Goal: Navigation & Orientation: Find specific page/section

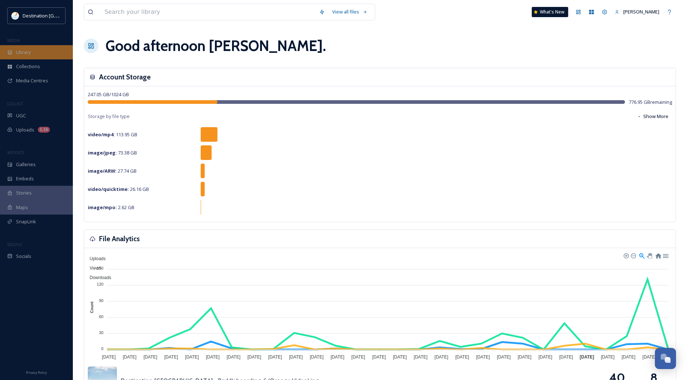
click at [36, 55] on div "Library" at bounding box center [36, 52] width 73 height 14
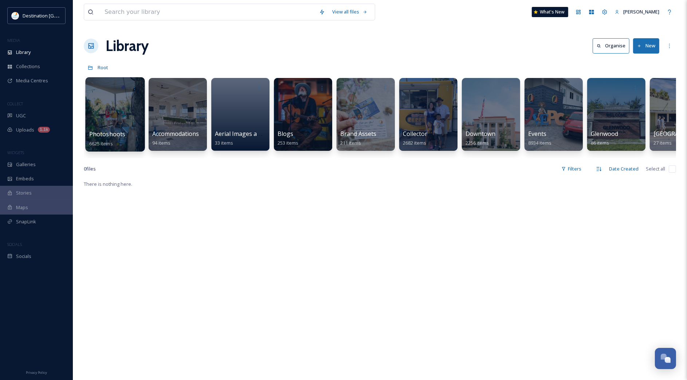
click at [128, 117] on div at bounding box center [114, 114] width 59 height 74
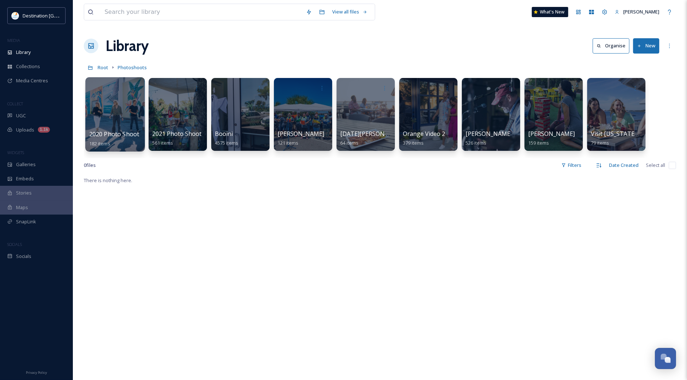
click at [117, 117] on div at bounding box center [114, 114] width 59 height 74
click at [354, 129] on div at bounding box center [365, 114] width 59 height 74
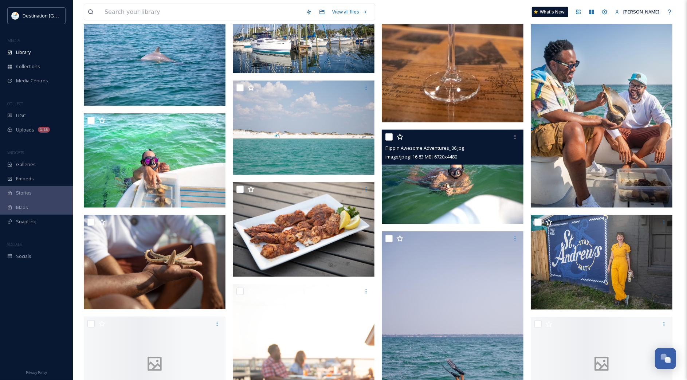
scroll to position [728, 0]
